Goal: Navigation & Orientation: Find specific page/section

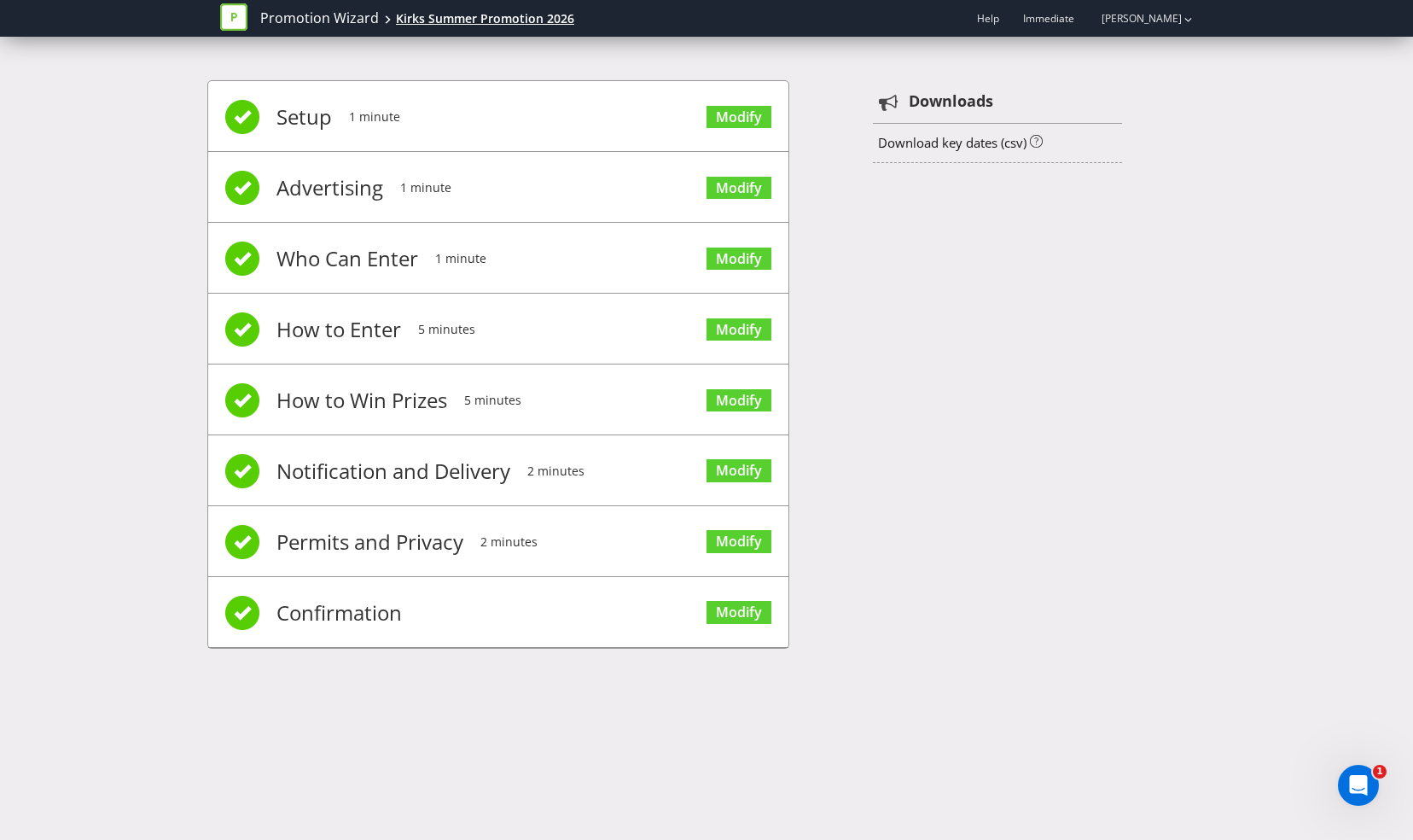
click at [488, 21] on div "Kirks Summer Promotion 2026" at bounding box center [485, 18] width 179 height 17
click at [326, 17] on link "Promotion Wizard" at bounding box center [319, 19] width 119 height 20
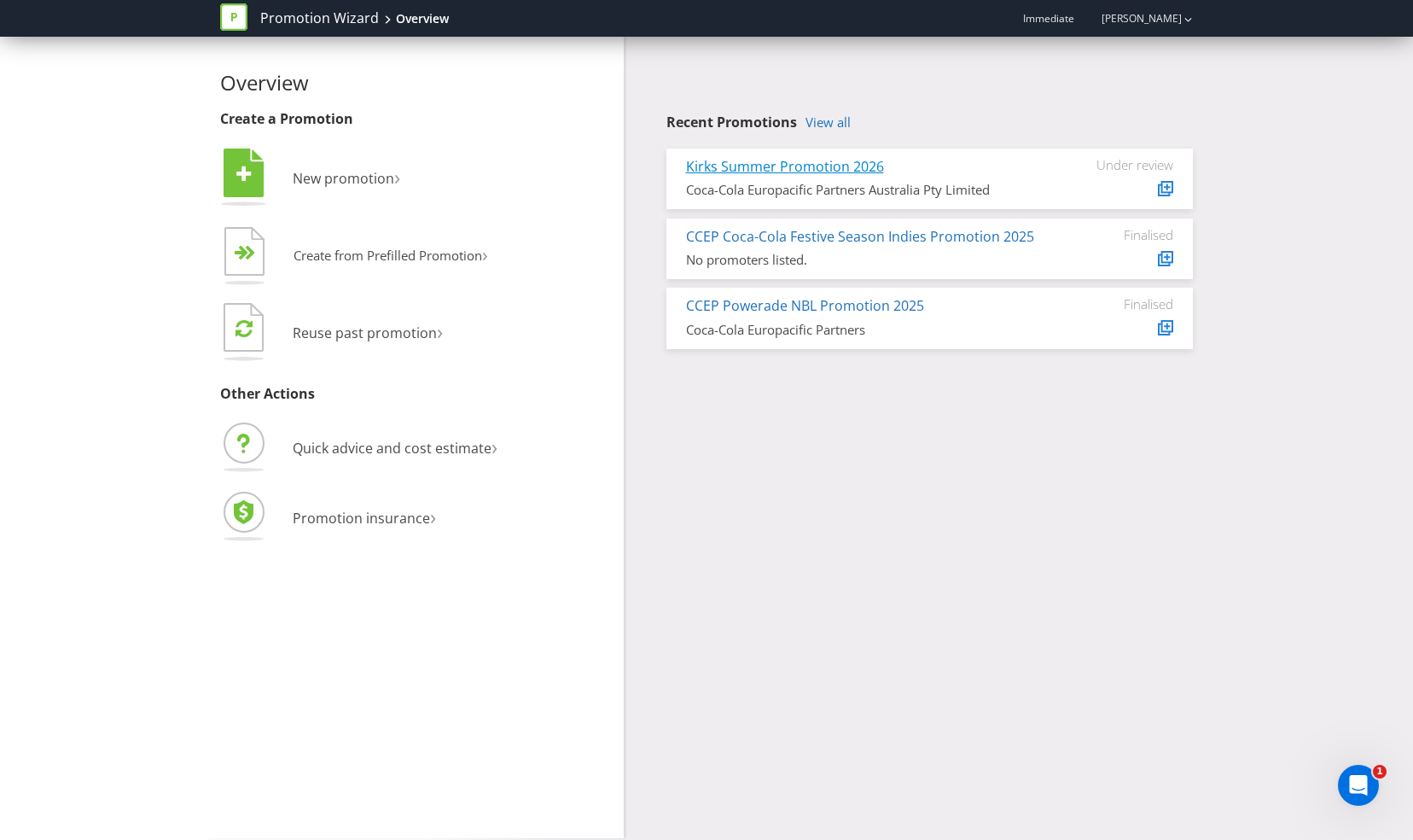
click at [841, 174] on link "Kirks Summer Promotion 2026" at bounding box center [785, 166] width 198 height 19
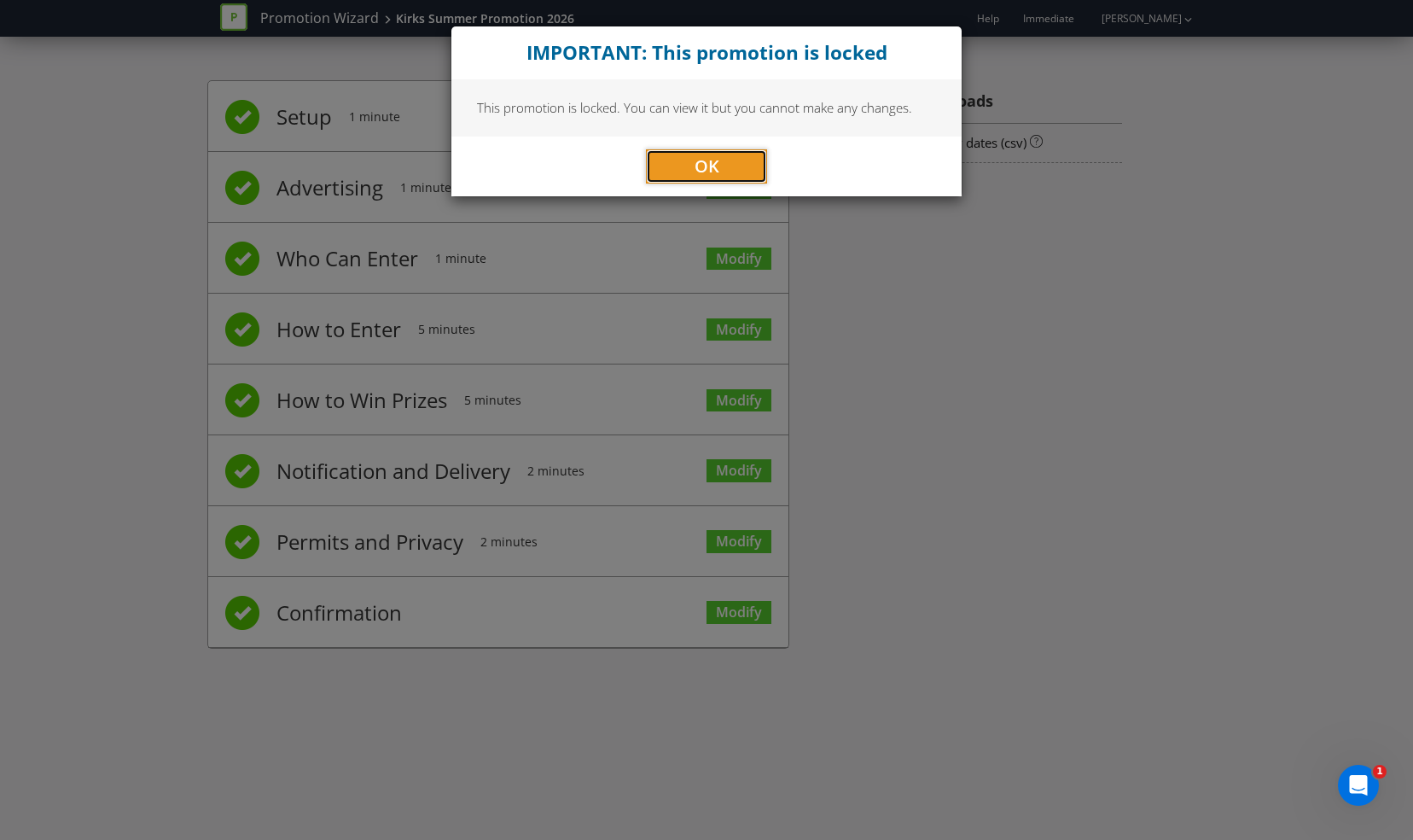
click at [713, 161] on span "OK" at bounding box center [706, 165] width 25 height 23
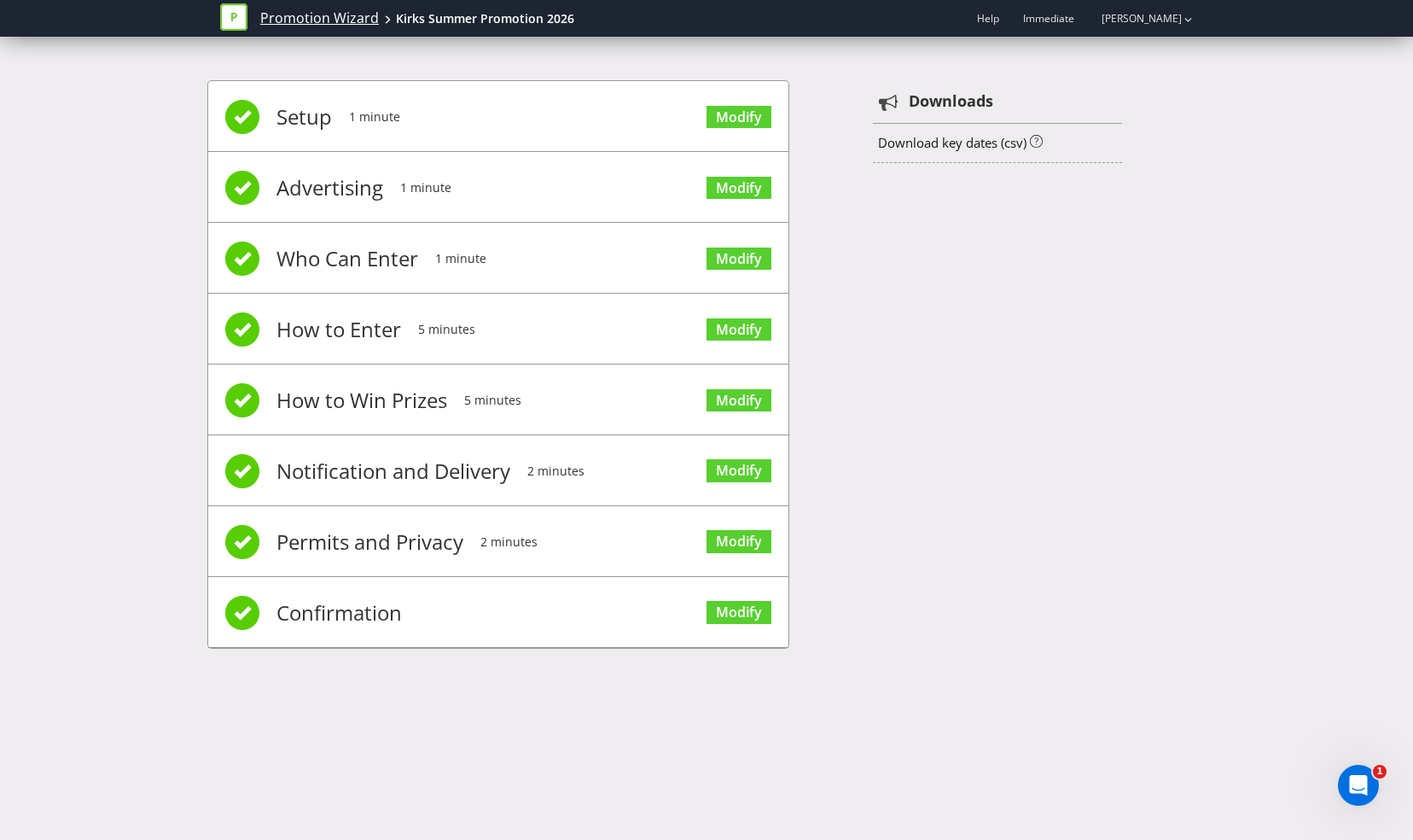
click at [300, 10] on link "Promotion Wizard" at bounding box center [319, 19] width 119 height 20
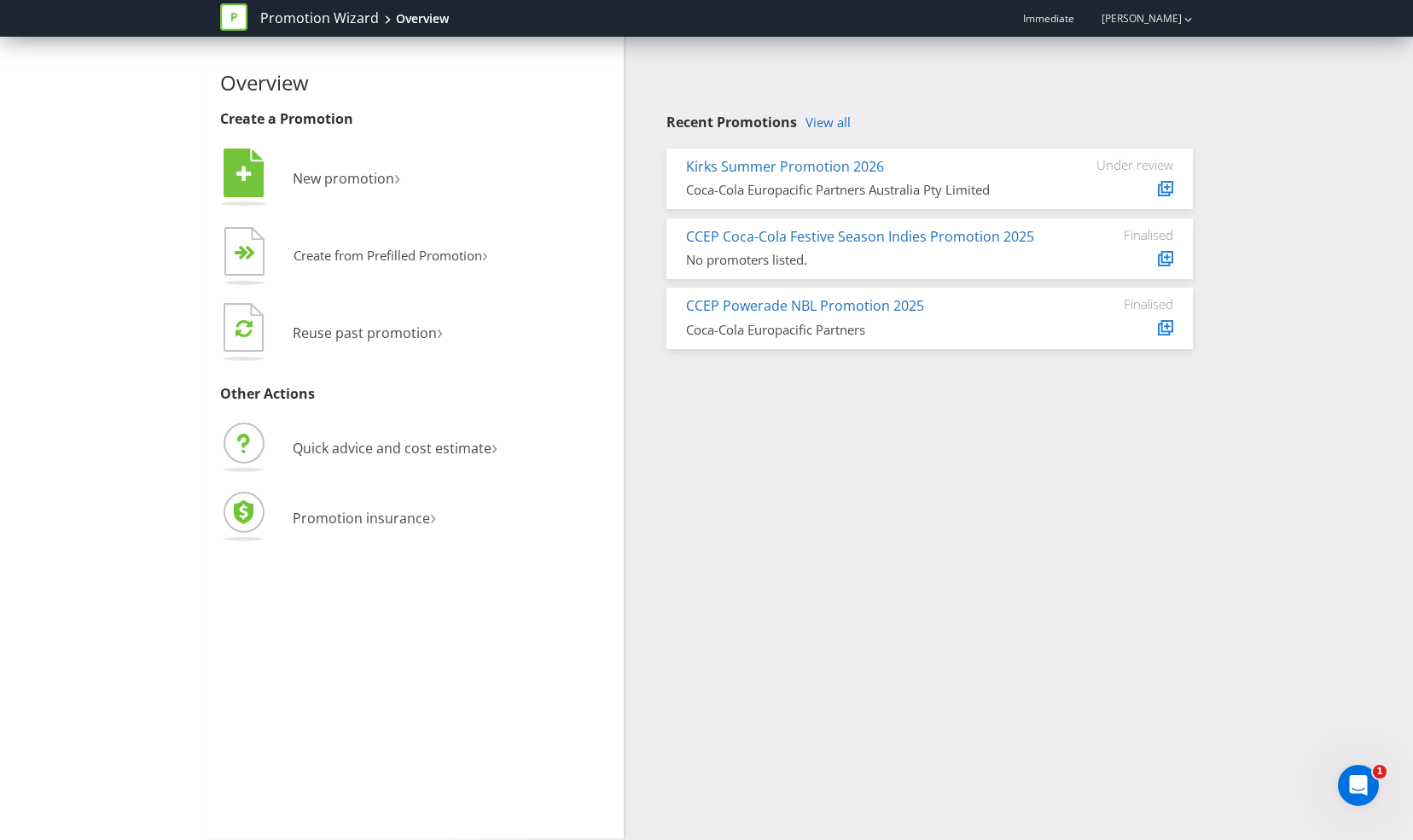
click at [231, 19] on icon at bounding box center [234, 17] width 6 height 9
click at [287, 18] on link "Promotion Wizard" at bounding box center [319, 19] width 119 height 20
